Goal: Information Seeking & Learning: Learn about a topic

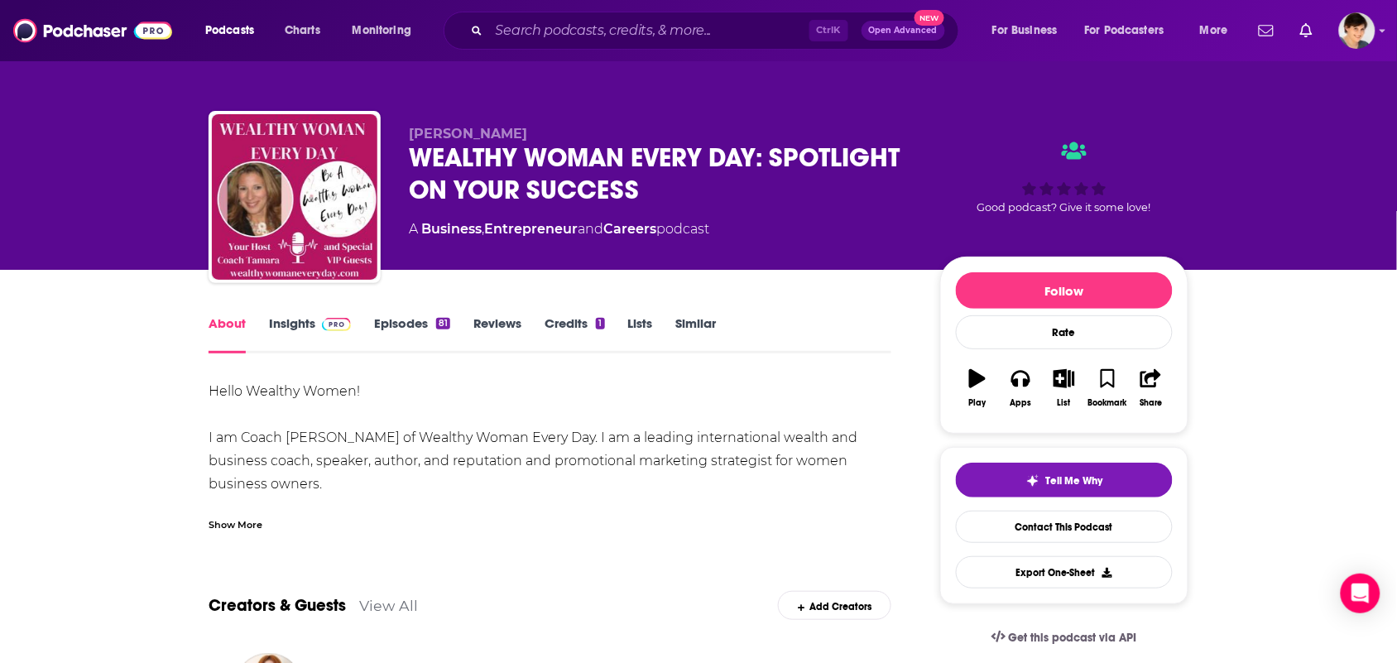
click at [353, 510] on div "Show More" at bounding box center [550, 518] width 683 height 28
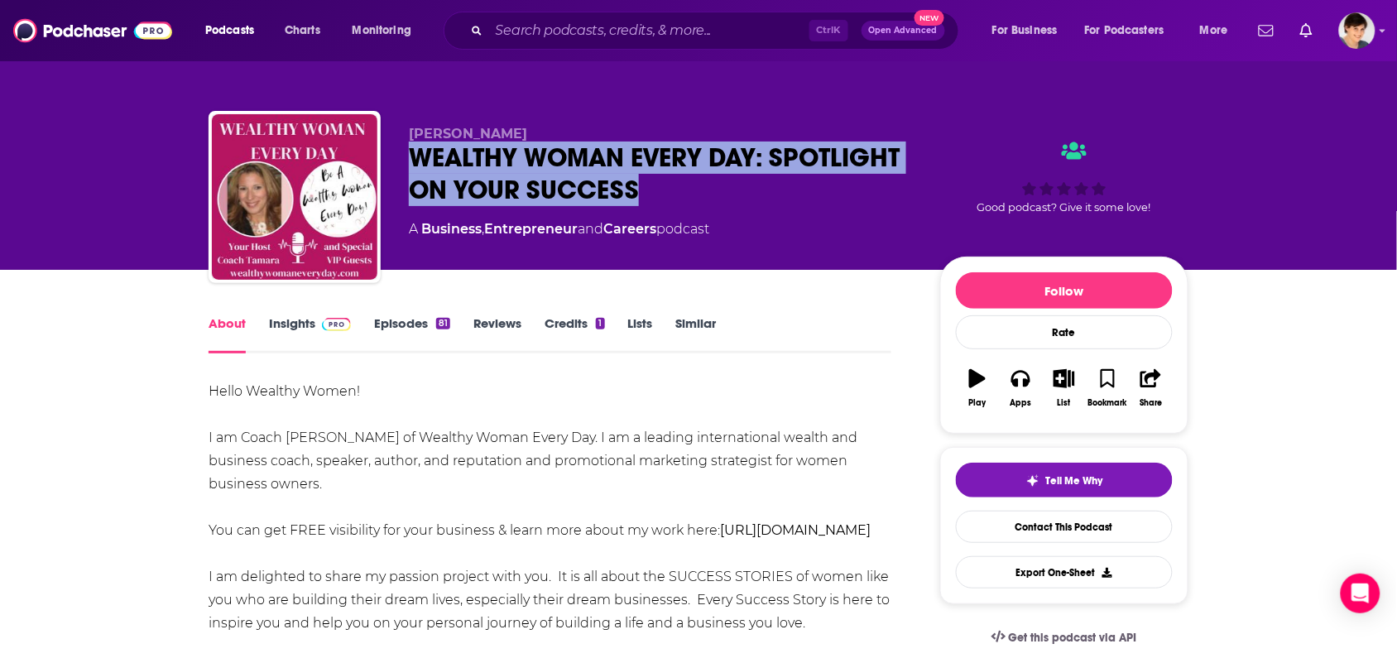
drag, startPoint x: 786, startPoint y: 185, endPoint x: 448, endPoint y: 149, distance: 340.3
click at [420, 167] on div "WEALTHY WOMAN EVERY DAY: SPOTLIGHT ON YOUR SUCCESS" at bounding box center [661, 173] width 505 height 65
copy h1 "WEALTHY WOMAN EVERY DAY: SPOTLIGHT ON YOUR SUCCESS"
drag, startPoint x: 604, startPoint y: 128, endPoint x: 398, endPoint y: 127, distance: 206.0
click at [398, 127] on div "[PERSON_NAME] WEALTHY WOMAN EVERY DAY: SPOTLIGHT ON YOUR SUCCESS A Business , E…" at bounding box center [699, 200] width 980 height 179
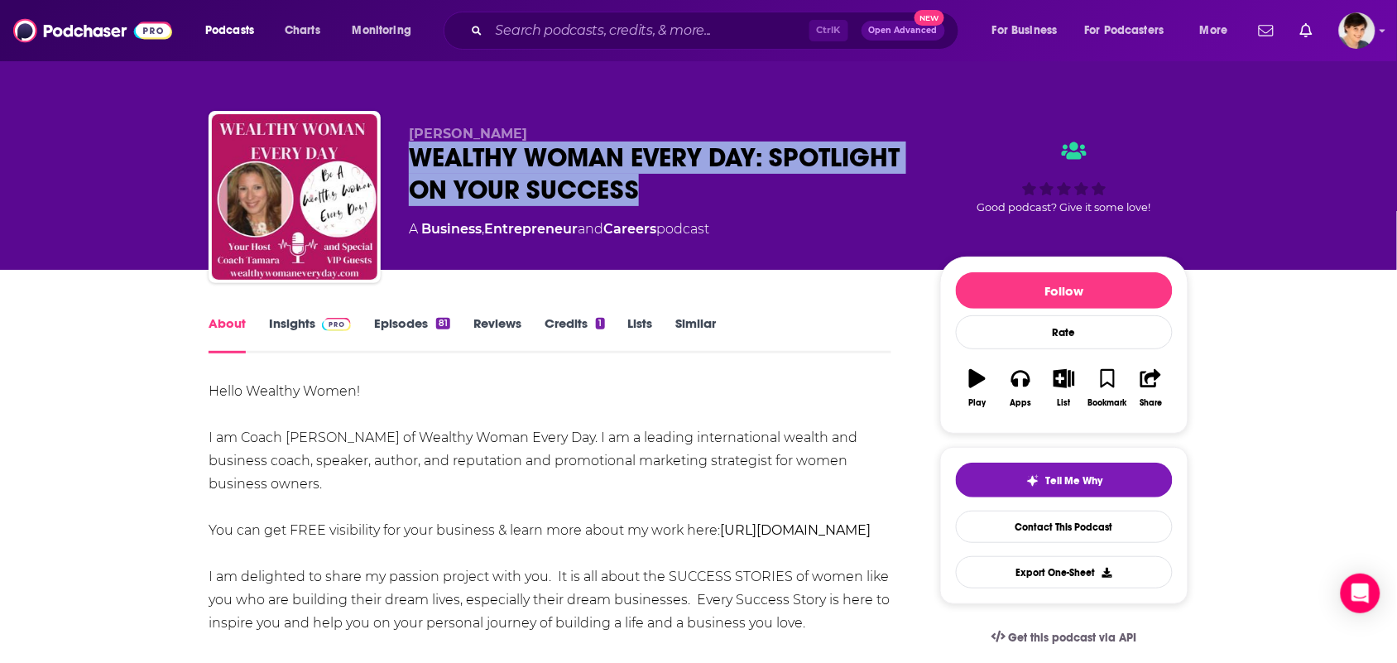
copy span "[PERSON_NAME]"
drag, startPoint x: 783, startPoint y: 187, endPoint x: 411, endPoint y: 155, distance: 372.9
click at [411, 155] on div "WEALTHY WOMAN EVERY DAY: SPOTLIGHT ON YOUR SUCCESS" at bounding box center [661, 173] width 505 height 65
copy h1 "WEALTHY WOMAN EVERY DAY: SPOTLIGHT ON YOUR SUCCESS"
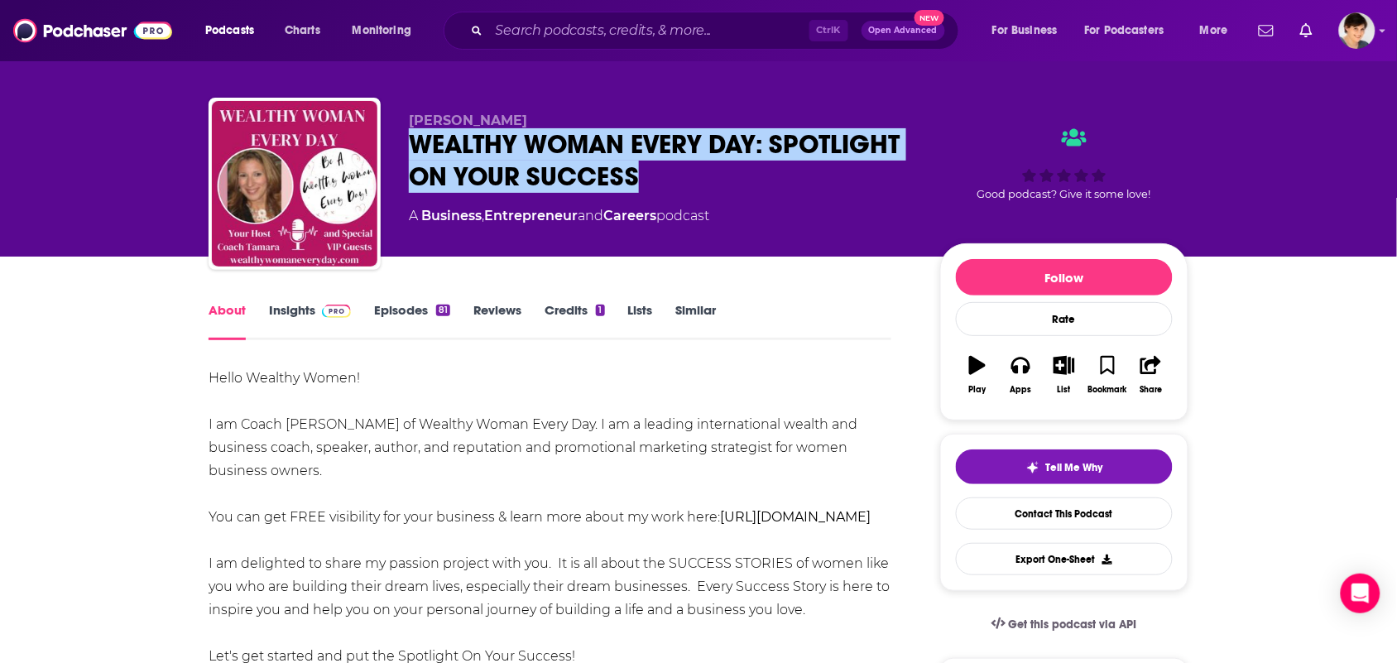
scroll to position [310, 0]
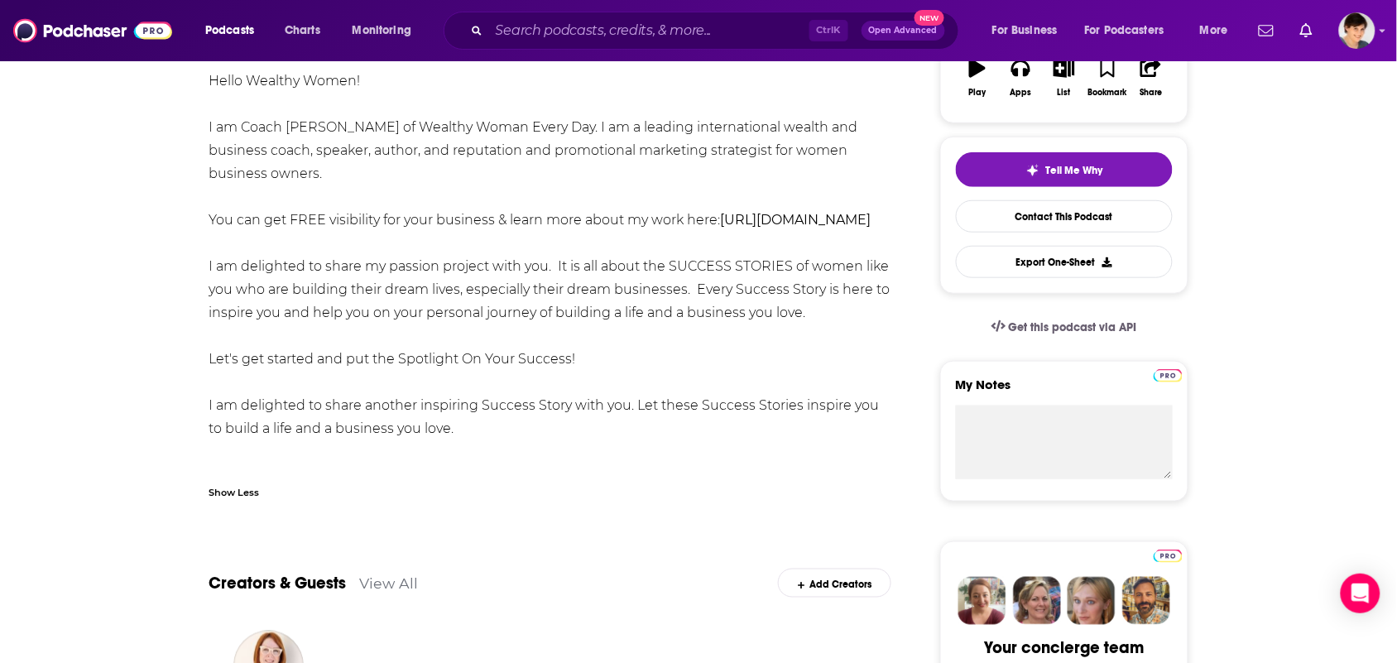
drag, startPoint x: 205, startPoint y: 74, endPoint x: 452, endPoint y: 456, distance: 454.2
copy div "Hello Wealthy Women! I am Coach [PERSON_NAME] of Wealthy Woman Every Day. I am …"
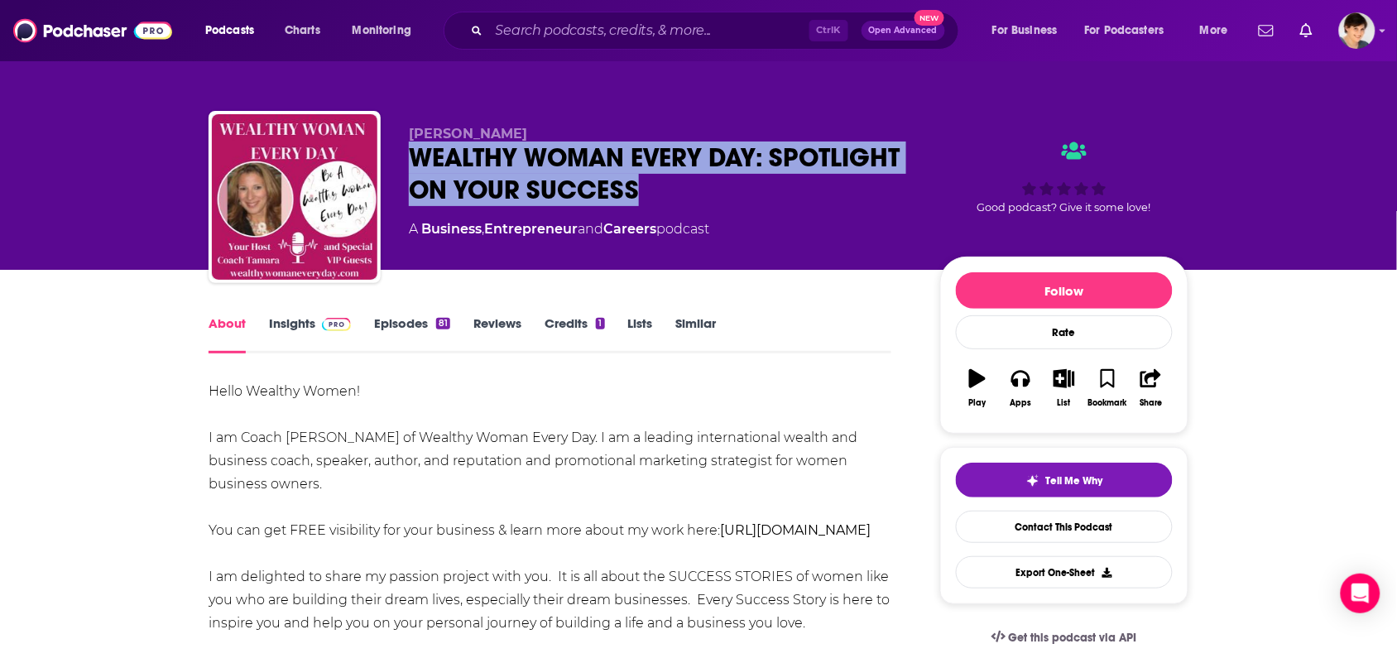
drag, startPoint x: 589, startPoint y: 134, endPoint x: 408, endPoint y: 129, distance: 181.3
click at [407, 129] on div "[PERSON_NAME] WEALTHY WOMAN EVERY DAY: SPOTLIGHT ON YOUR SUCCESS A Business , E…" at bounding box center [699, 200] width 980 height 179
copy span "[PERSON_NAME]"
